Goal: Task Accomplishment & Management: Use online tool/utility

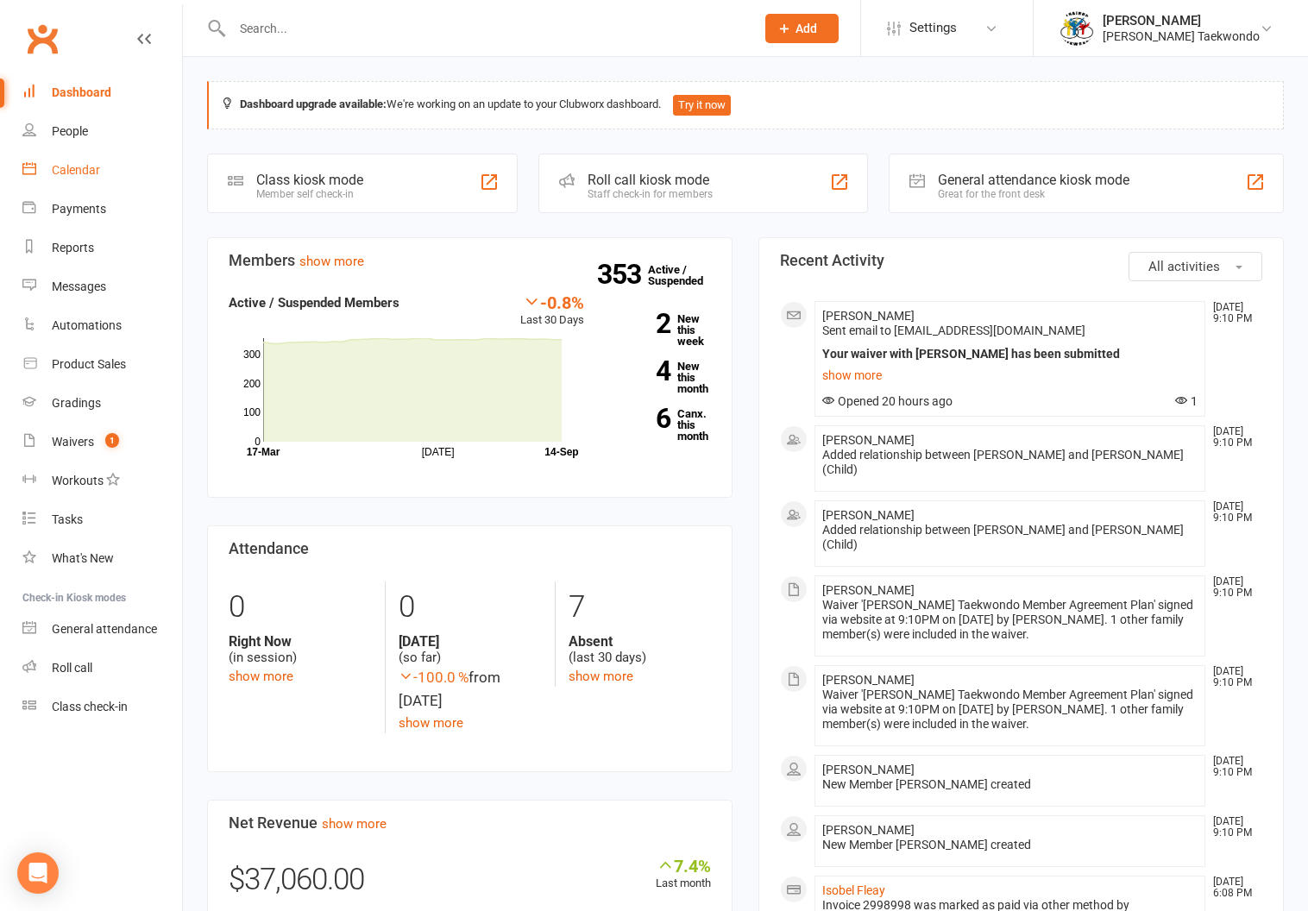
click at [72, 165] on div "Calendar" at bounding box center [76, 170] width 48 height 14
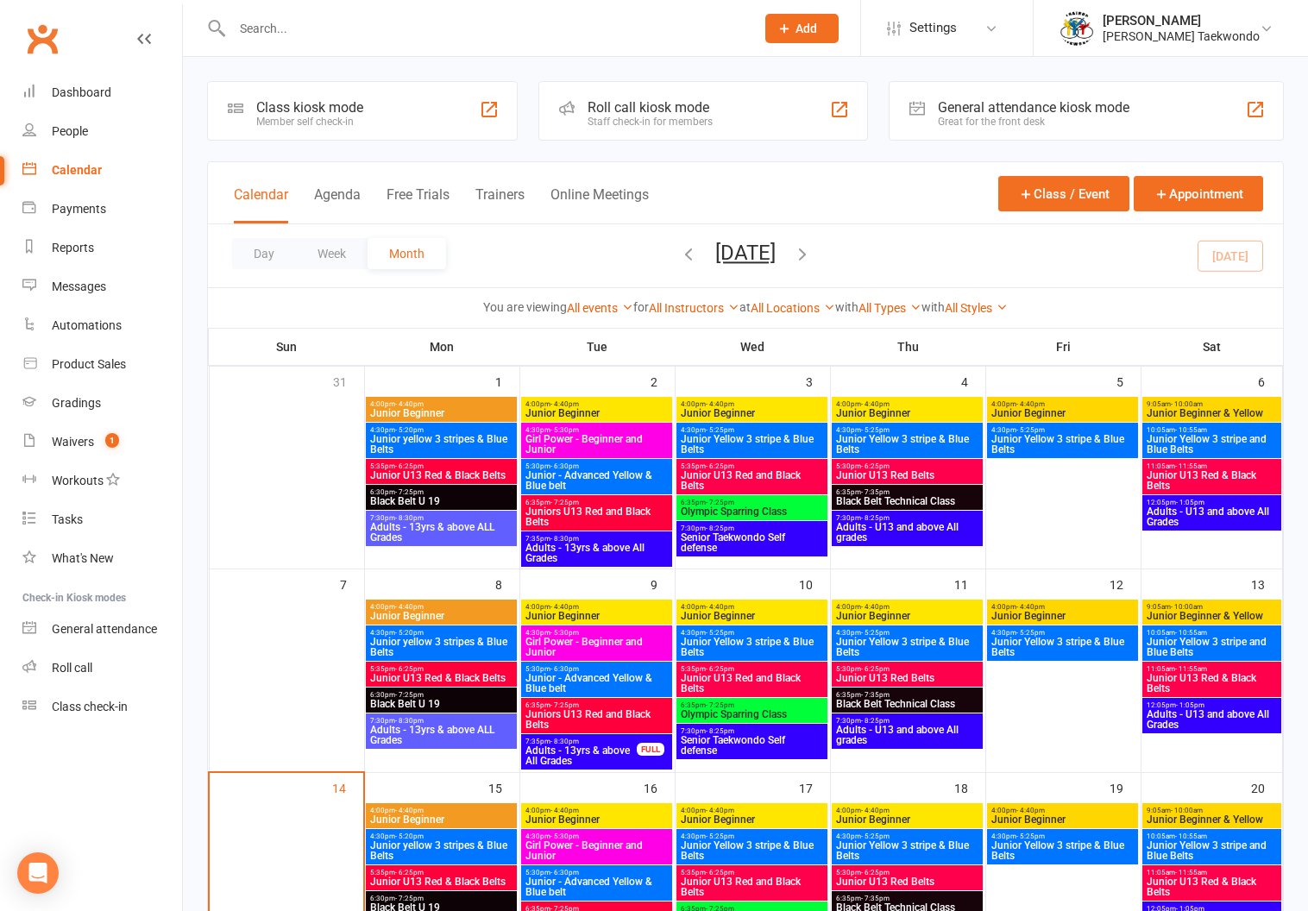
scroll to position [508, 0]
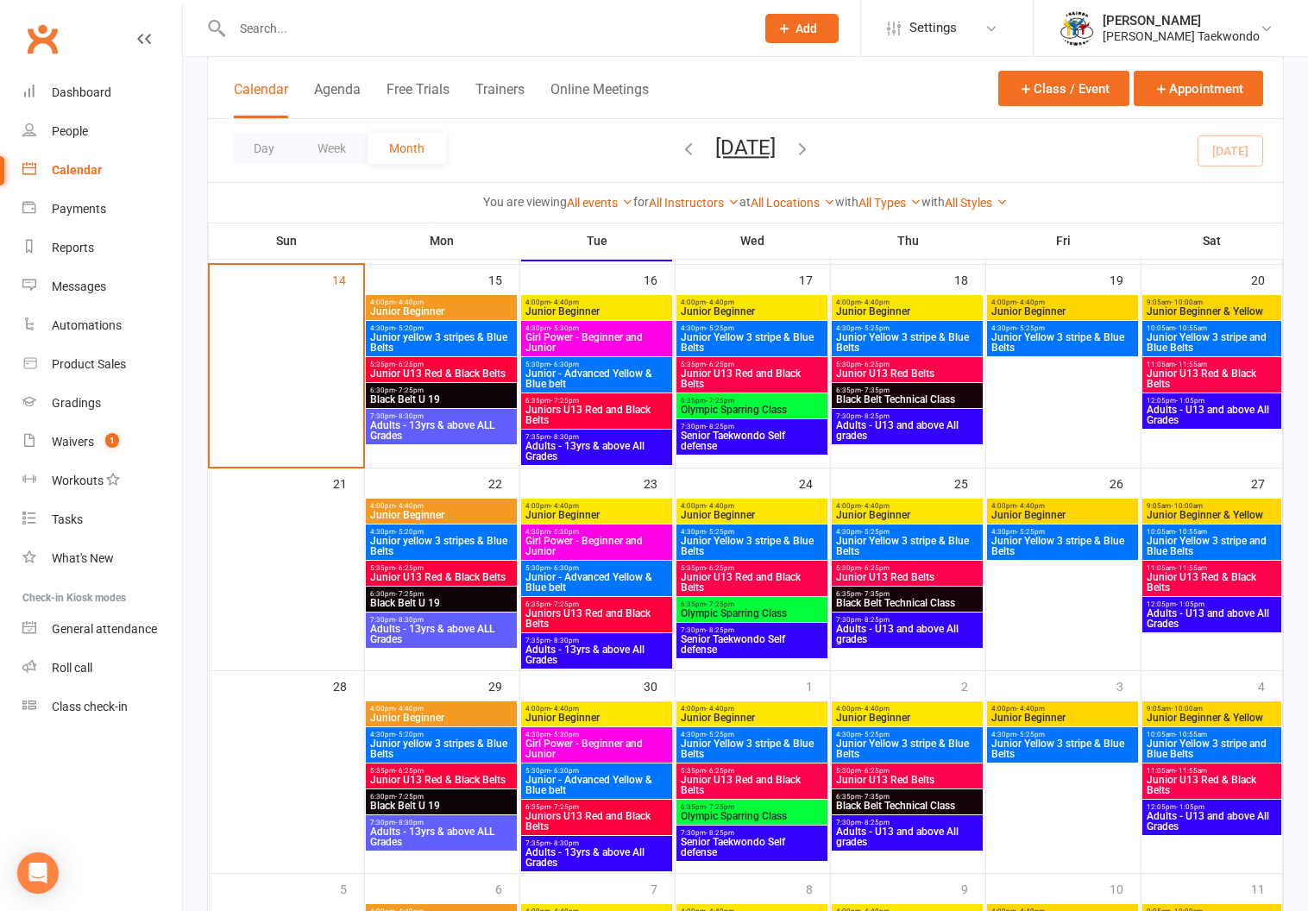
click at [446, 296] on div "4:00pm - 4:40pm Junior Beginner" at bounding box center [441, 307] width 151 height 25
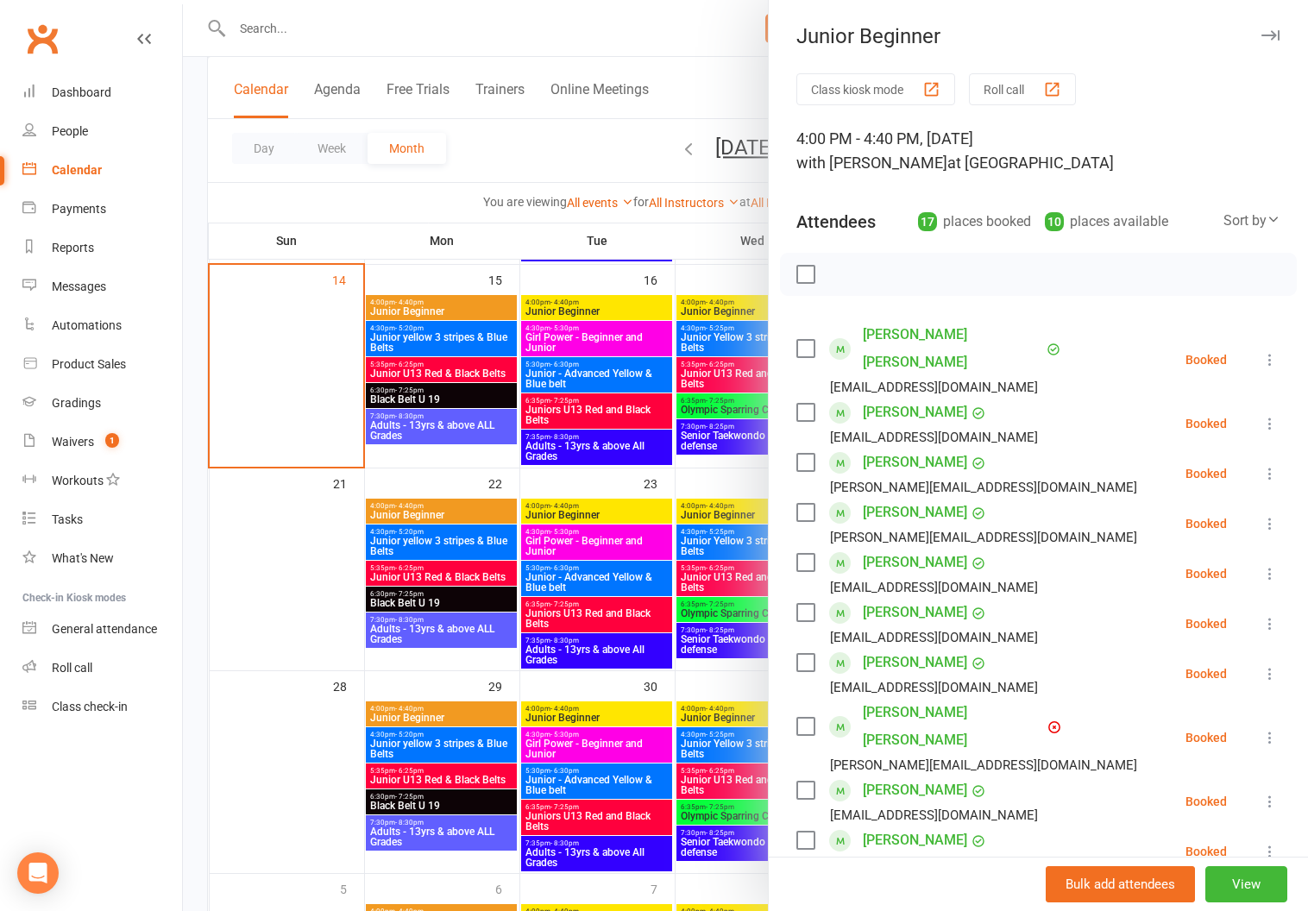
click at [992, 81] on button "Roll call" at bounding box center [1022, 89] width 107 height 32
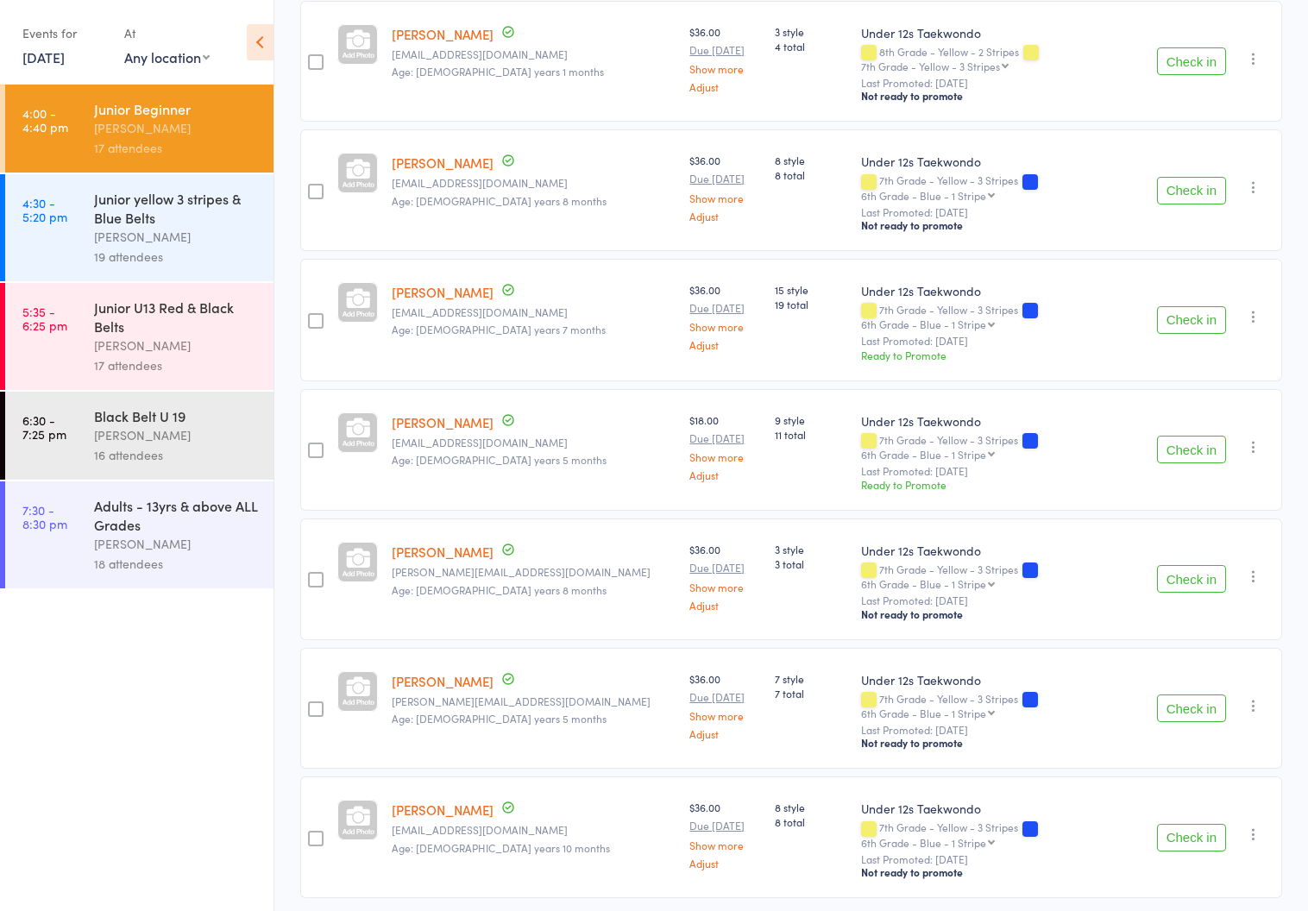
scroll to position [1527, 0]
click at [117, 225] on div "Junior yellow 3 stripes & Blue Belts" at bounding box center [176, 208] width 165 height 38
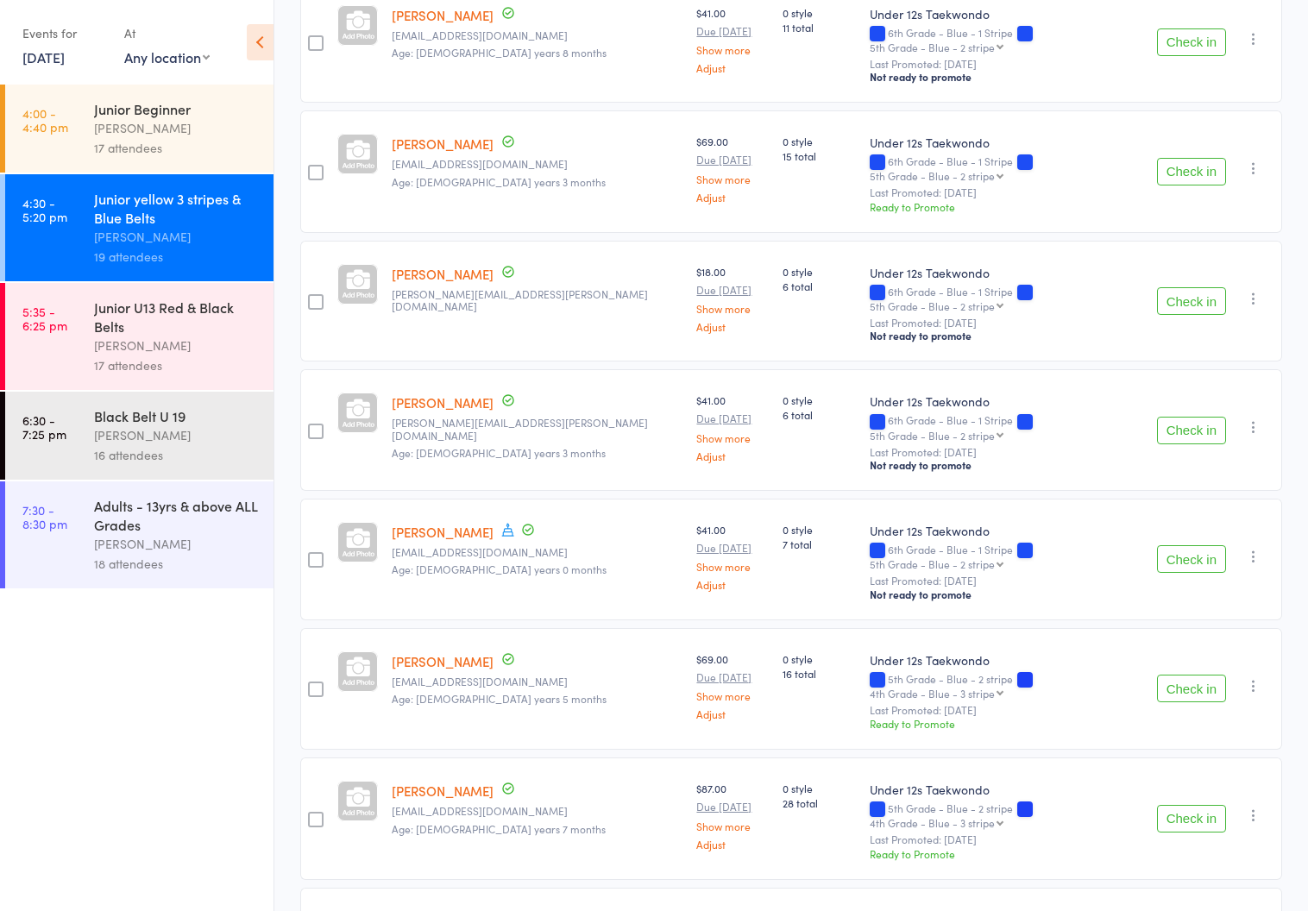
scroll to position [1390, 0]
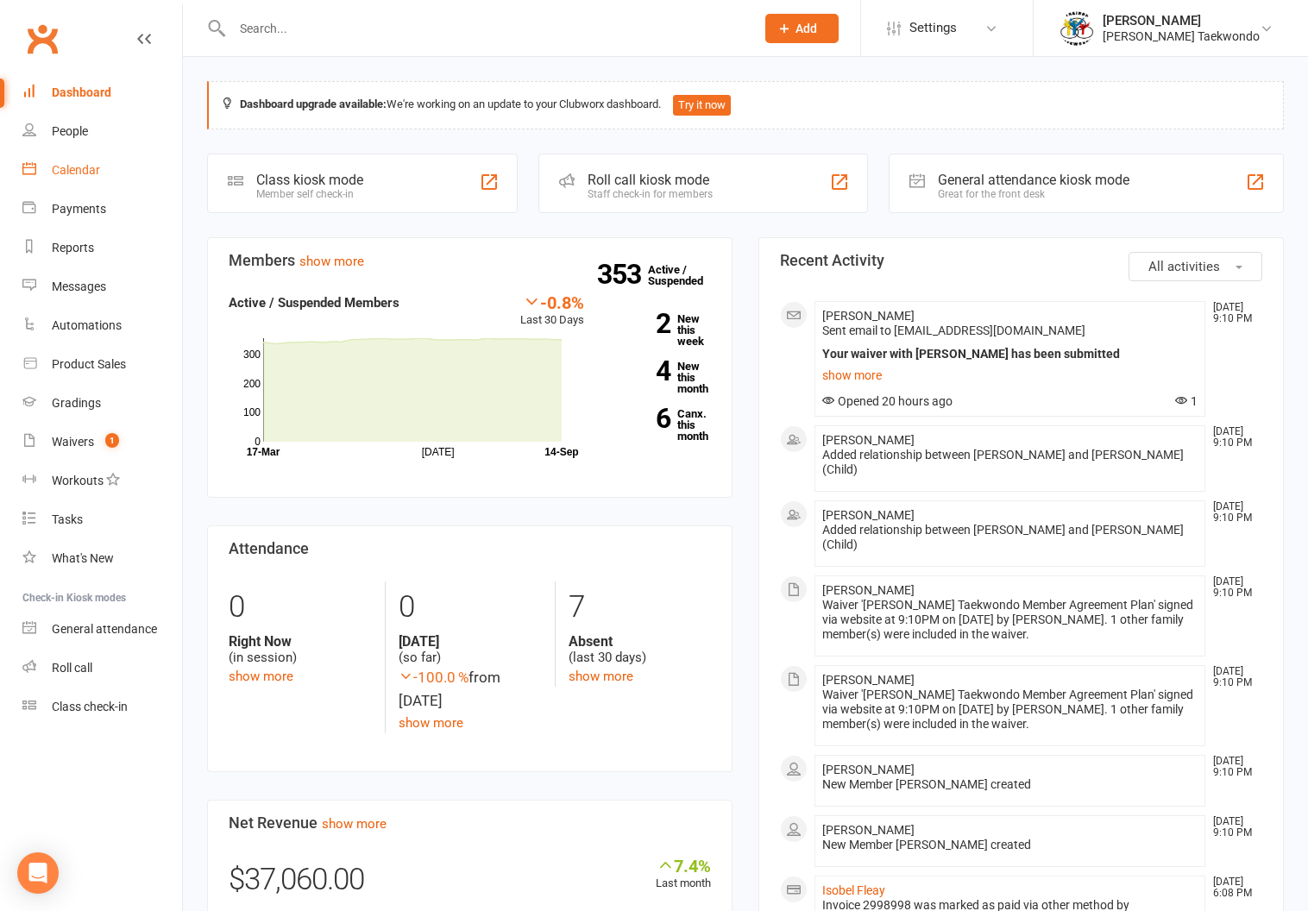
click at [60, 160] on link "Calendar" at bounding box center [102, 170] width 160 height 39
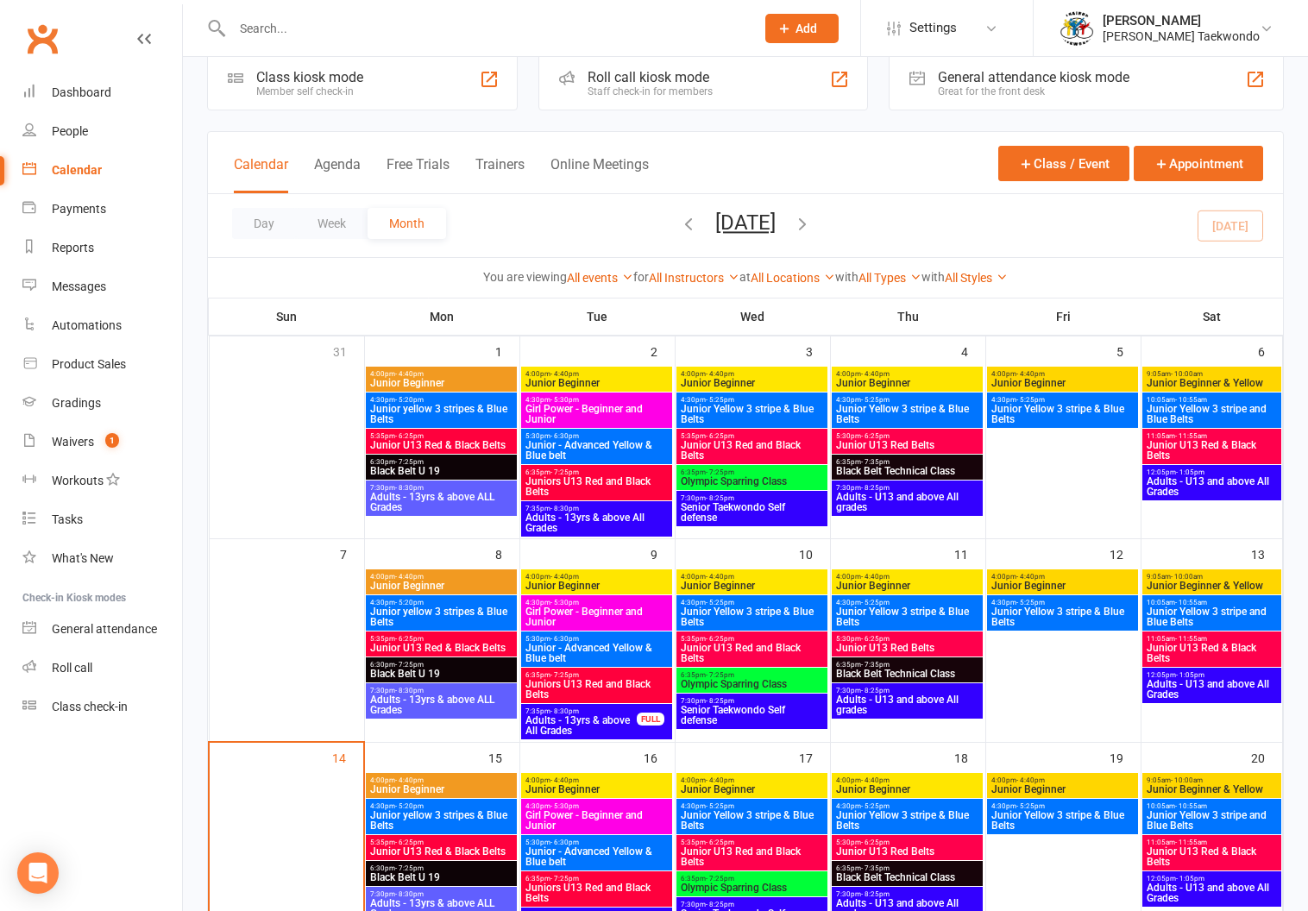
scroll to position [285, 0]
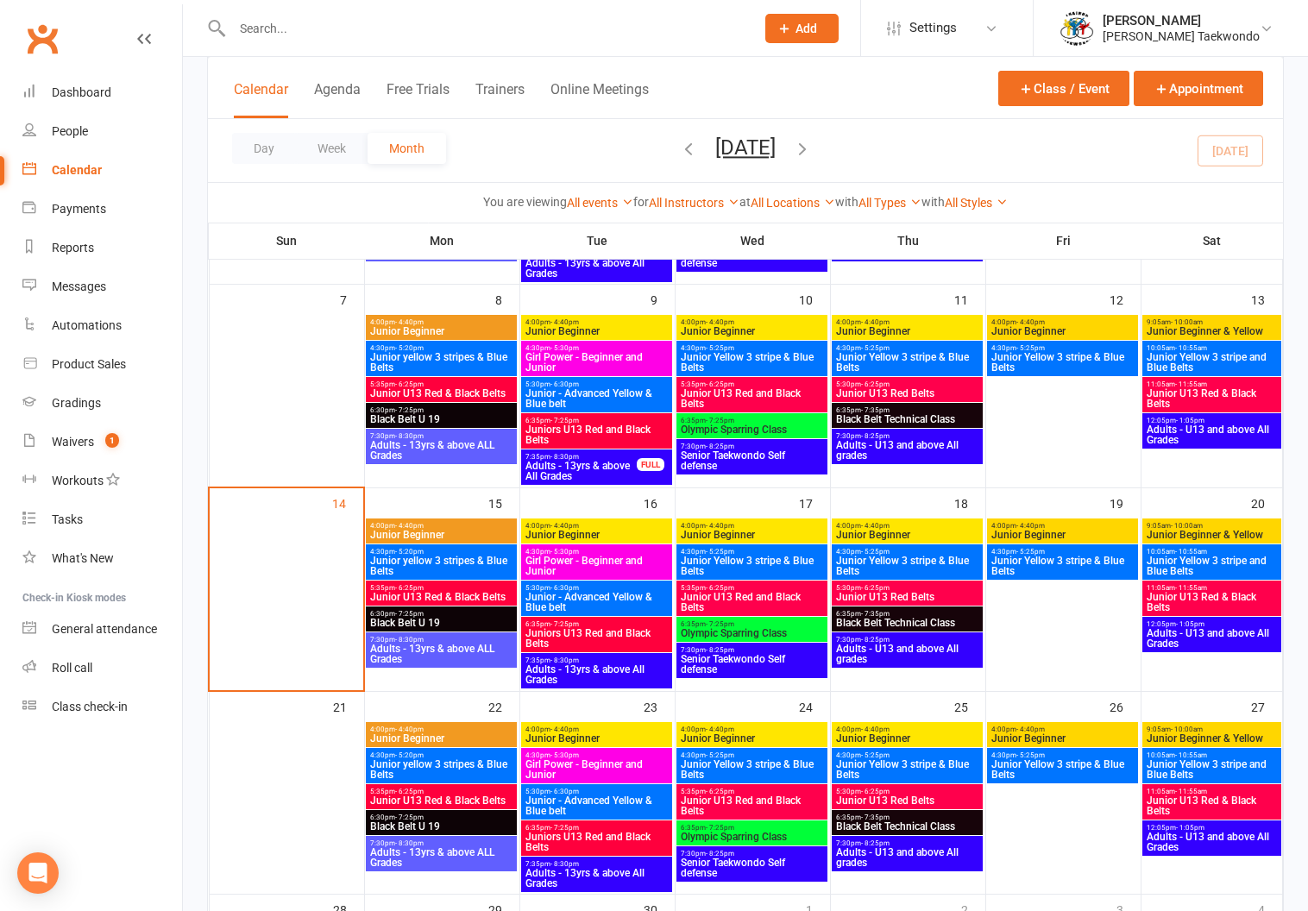
click at [567, 587] on span "- 6:30pm" at bounding box center [565, 588] width 28 height 8
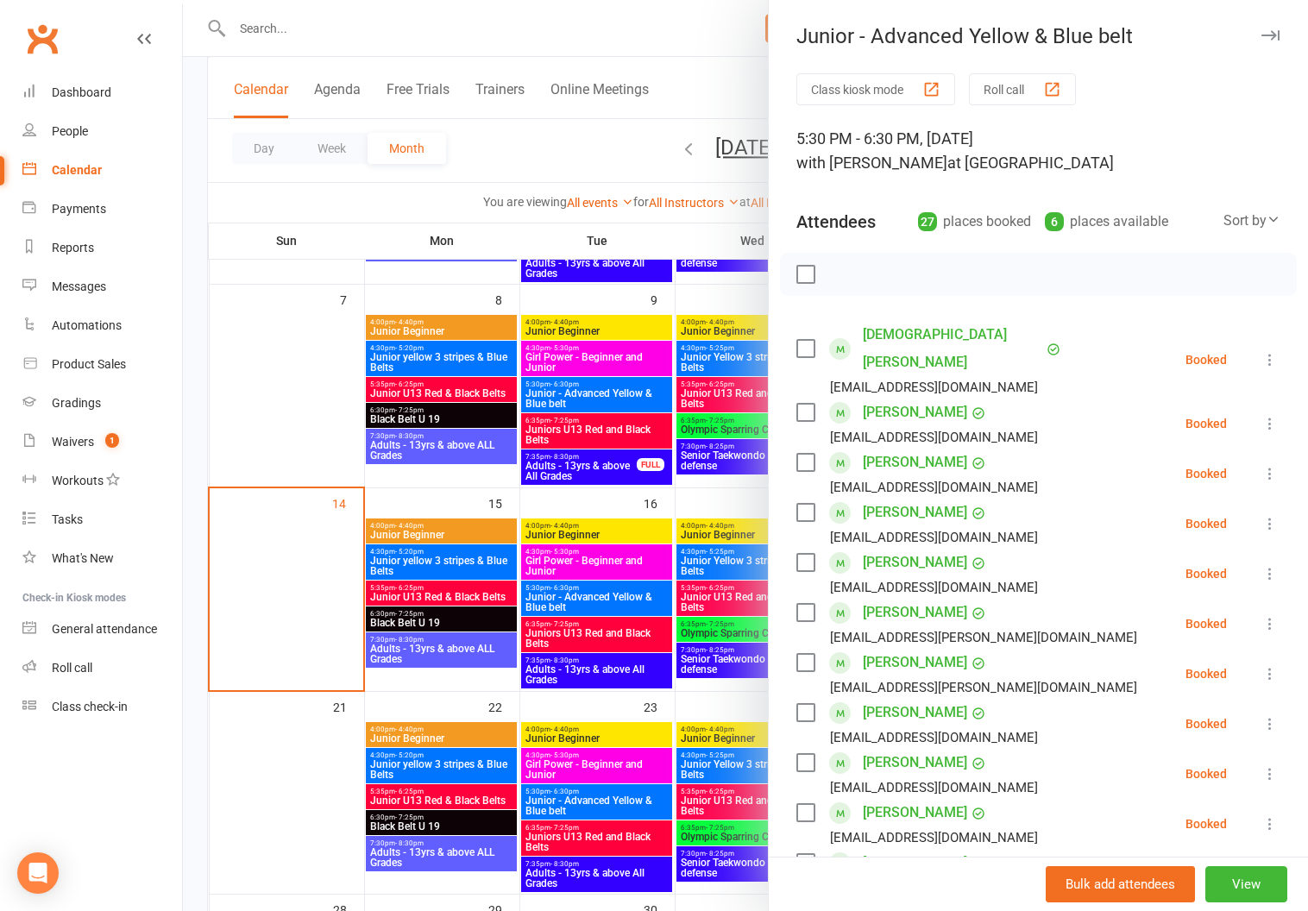
click at [1009, 75] on button "Roll call" at bounding box center [1022, 89] width 107 height 32
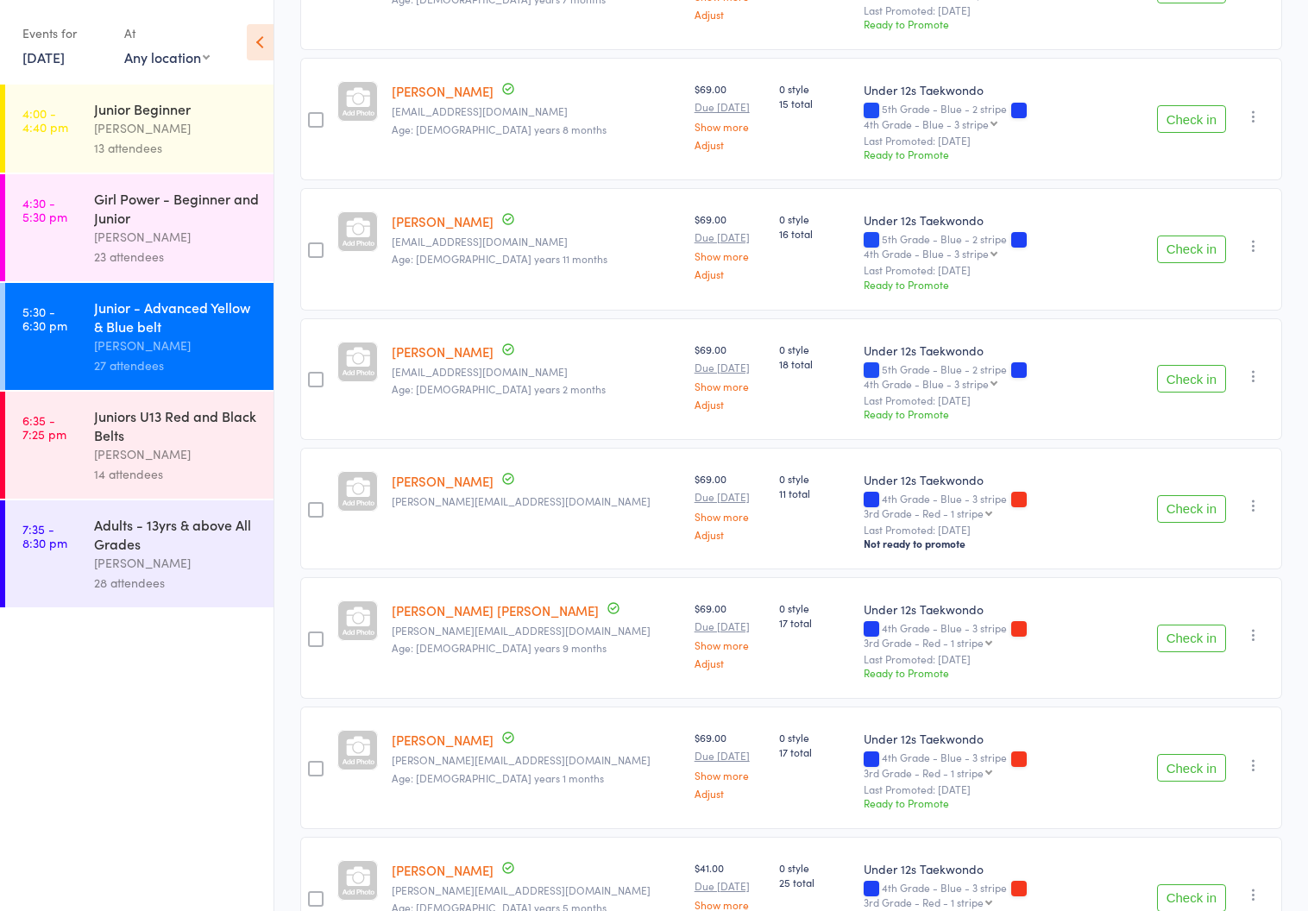
scroll to position [2640, 0]
